Goal: Information Seeking & Learning: Learn about a topic

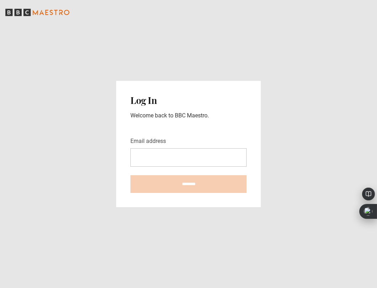
type input "**********"
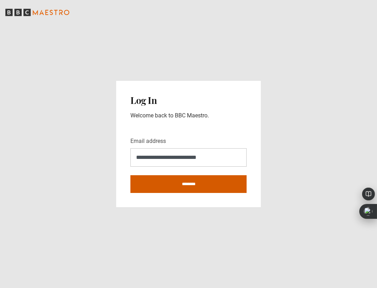
click at [192, 181] on input "********" at bounding box center [188, 184] width 116 height 18
type input "**********"
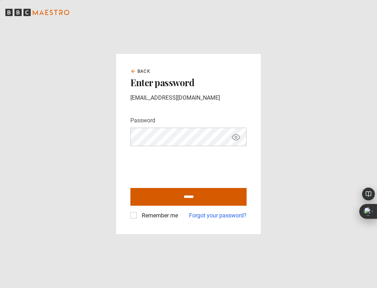
click at [208, 202] on input "******" at bounding box center [188, 197] width 116 height 18
type input "**********"
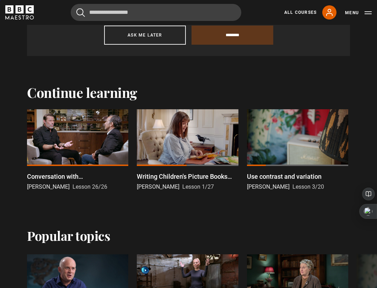
scroll to position [444, 0]
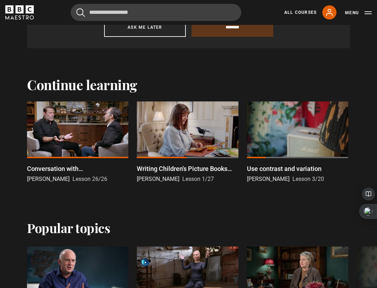
click at [81, 134] on div at bounding box center [77, 130] width 101 height 57
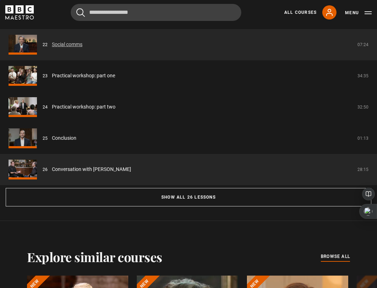
scroll to position [678, 0]
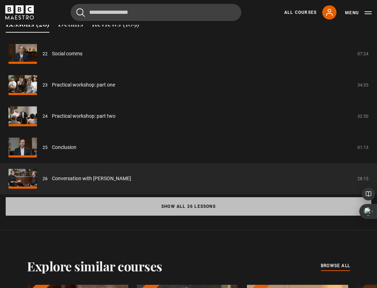
click at [167, 213] on button "Show all 26 lessons" at bounding box center [188, 206] width 365 height 18
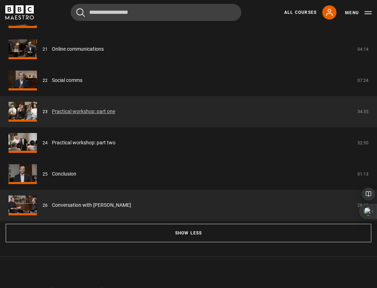
scroll to position [1338, 0]
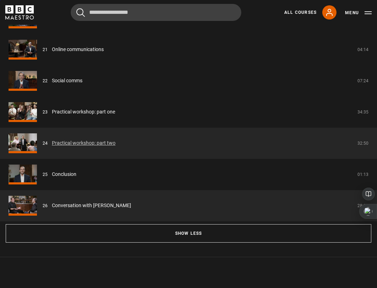
click at [99, 141] on link "Practical workshop: part two" at bounding box center [84, 142] width 64 height 7
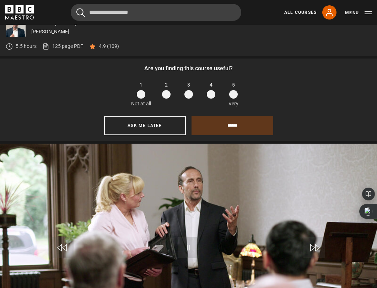
scroll to position [375, 0]
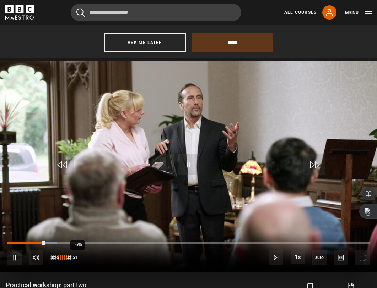
click at [77, 259] on div "95%" at bounding box center [77, 257] width 0 height 5
click at [179, 165] on span "Video Player" at bounding box center [187, 164] width 21 height 21
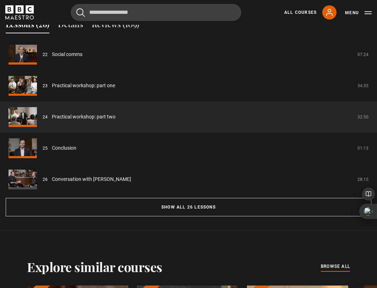
scroll to position [698, 0]
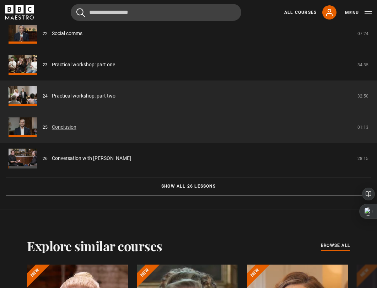
click at [73, 129] on link "Conclusion" at bounding box center [64, 127] width 24 height 7
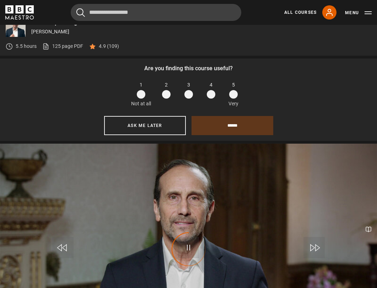
scroll to position [382, 0]
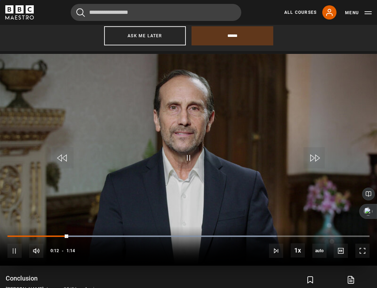
click at [73, 234] on div "10s Skip Back 10 seconds Pause 10s Skip Forward 10 seconds Loaded : 74.32% 0:12…" at bounding box center [188, 245] width 377 height 39
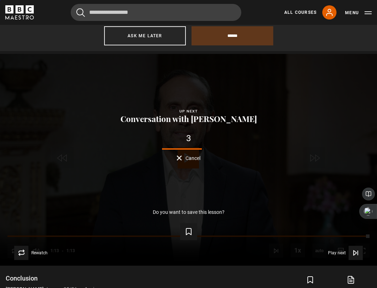
click at [30, 12] on icon "BBC Maestro" at bounding box center [30, 9] width 8 height 8
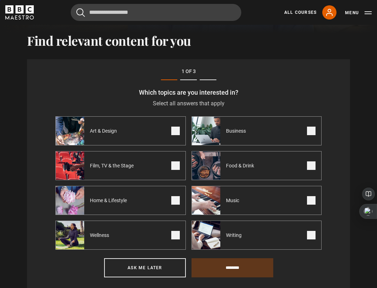
scroll to position [204, 0]
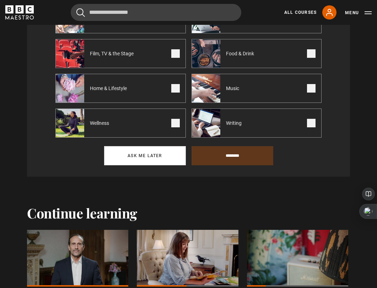
click at [153, 159] on button "Ask me later" at bounding box center [145, 155] width 82 height 19
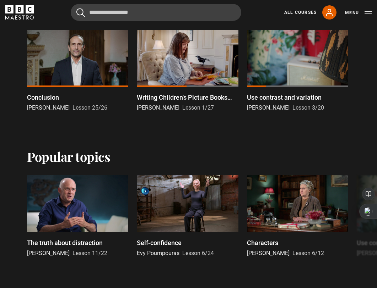
scroll to position [261, 0]
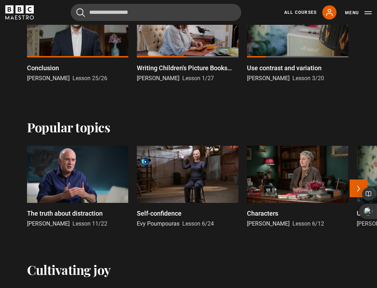
click at [175, 170] on div at bounding box center [187, 174] width 101 height 57
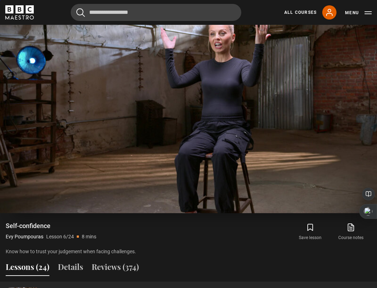
scroll to position [345, 0]
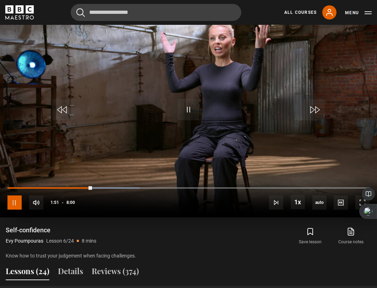
click at [12, 203] on span "Video Player" at bounding box center [14, 203] width 14 height 14
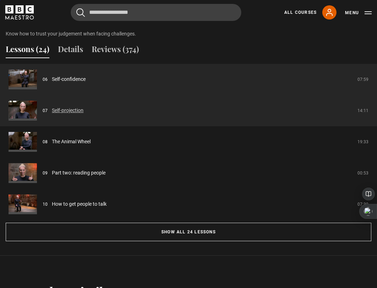
scroll to position [575, 0]
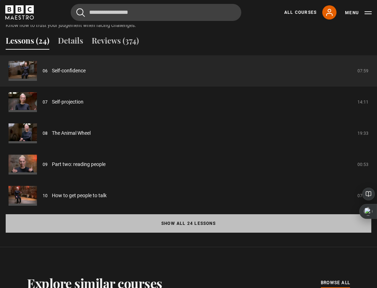
click at [138, 222] on button "Show all 24 lessons" at bounding box center [188, 223] width 365 height 18
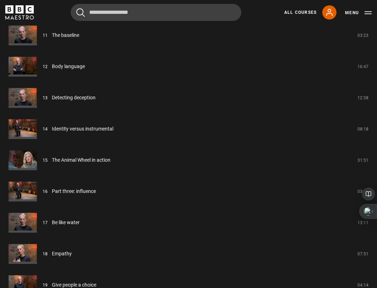
scroll to position [1085, 0]
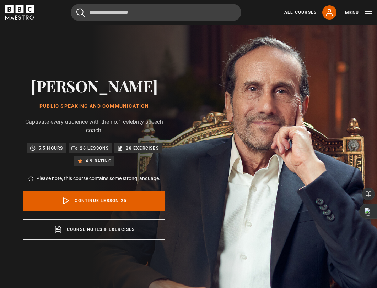
click at [317, 7] on div "All Courses My Account Search Menu" at bounding box center [324, 12] width 93 height 14
click at [303, 13] on link "All Courses" at bounding box center [300, 12] width 32 height 6
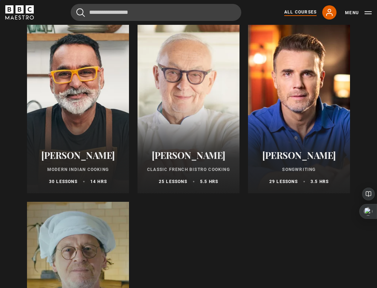
scroll to position [2600, 0]
